Goal: Transaction & Acquisition: Book appointment/travel/reservation

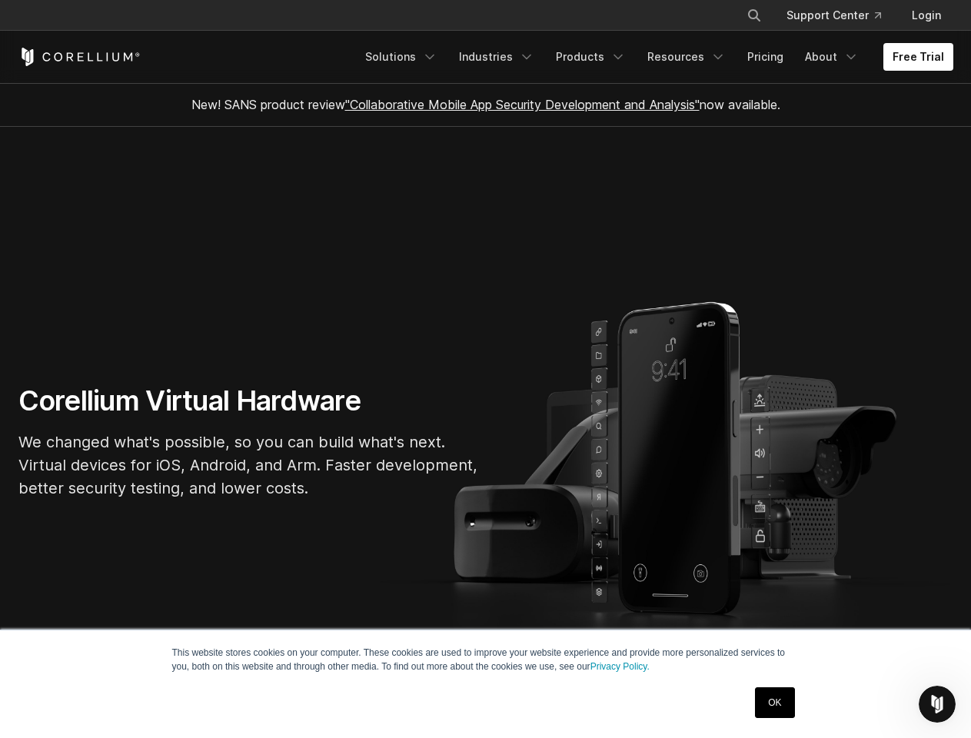
click at [485, 369] on section "Corellium Virtual Hardware We changed what's possible, so you can build what's …" at bounding box center [485, 448] width 971 height 642
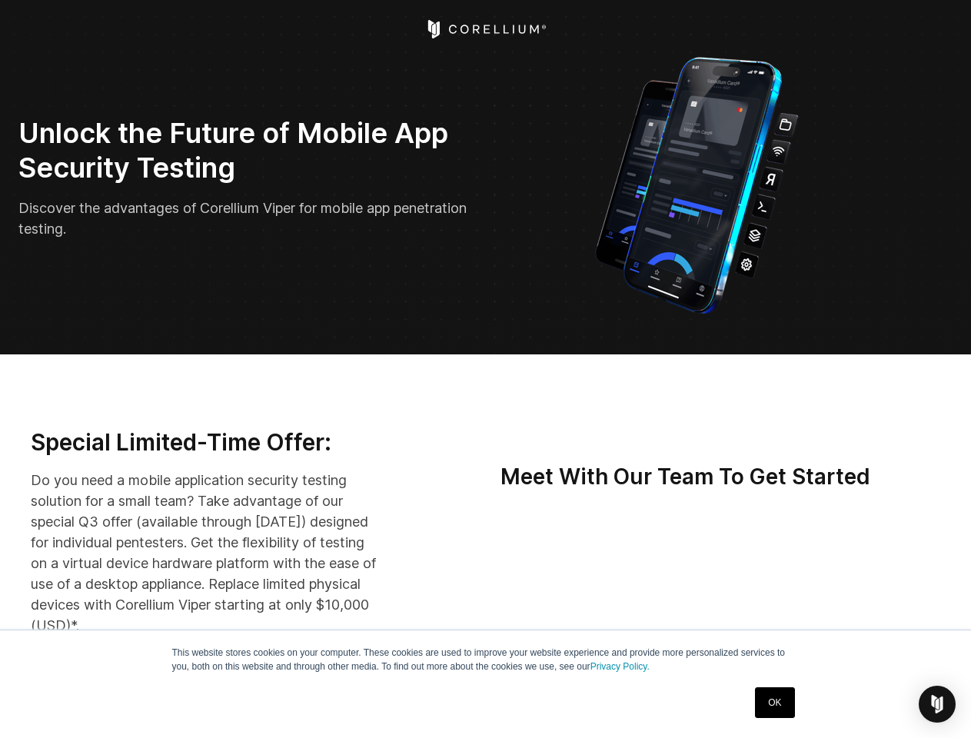
click at [937, 704] on img "Open Intercom Messenger" at bounding box center [937, 704] width 18 height 18
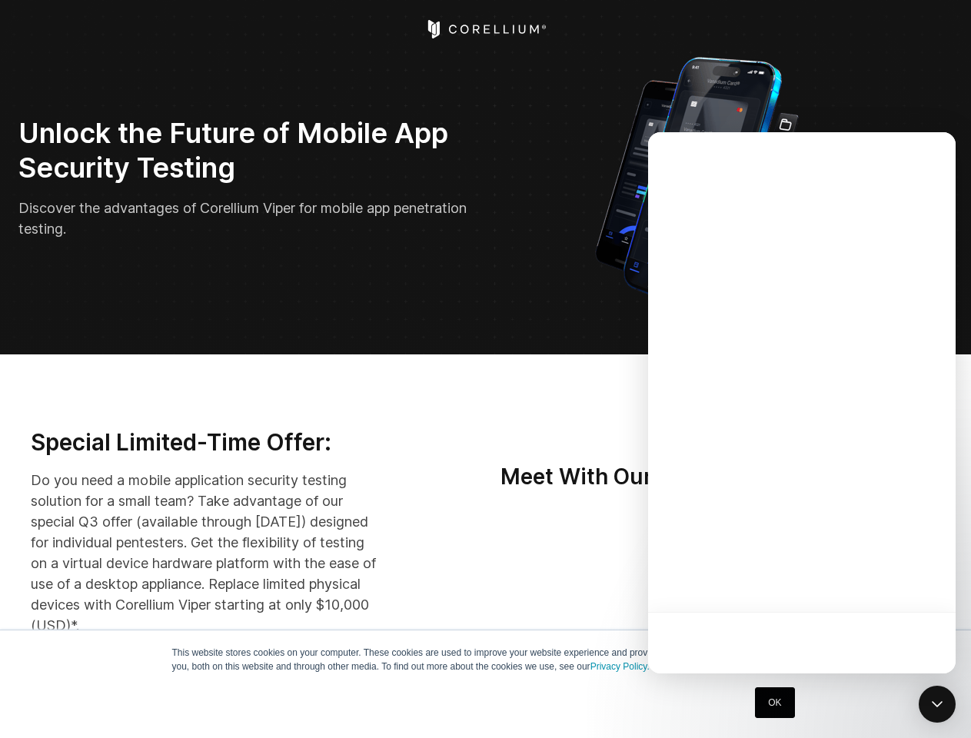
click at [819, 580] on div at bounding box center [801, 402] width 307 height 541
click at [892, 580] on div at bounding box center [801, 402] width 307 height 541
